Goal: Task Accomplishment & Management: Manage account settings

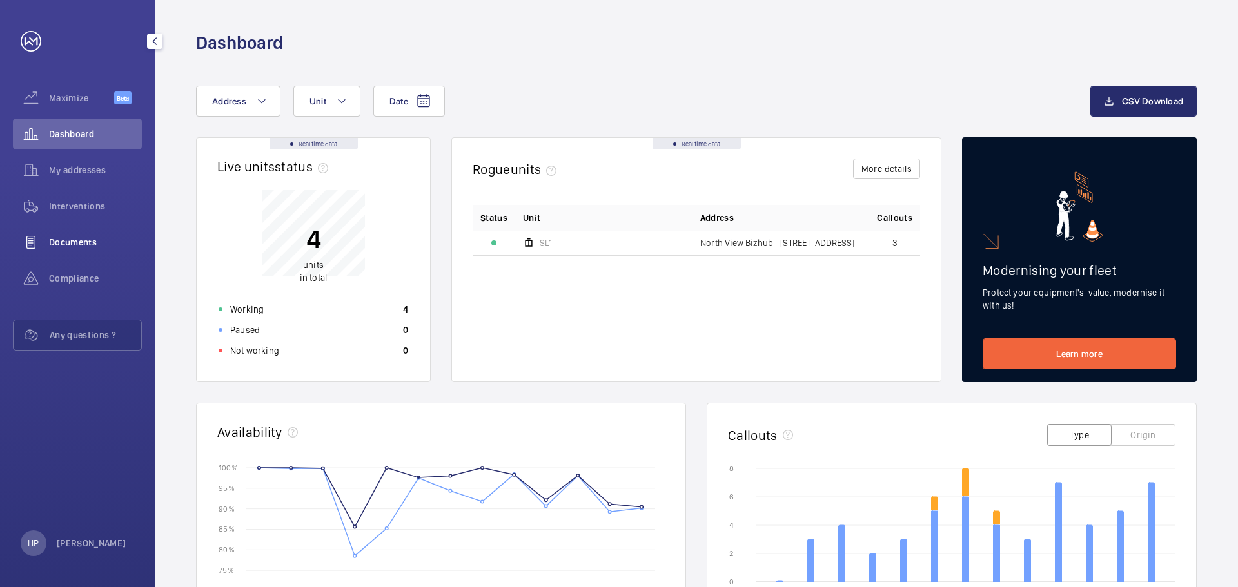
click at [87, 243] on span "Documents" at bounding box center [95, 242] width 93 height 13
